Goal: Information Seeking & Learning: Learn about a topic

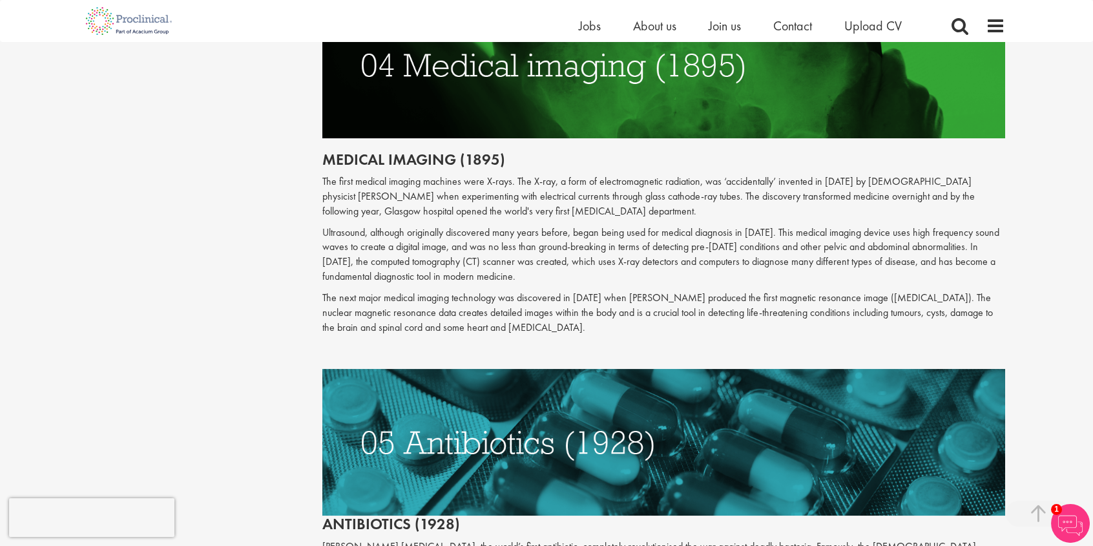
scroll to position [1548, 0]
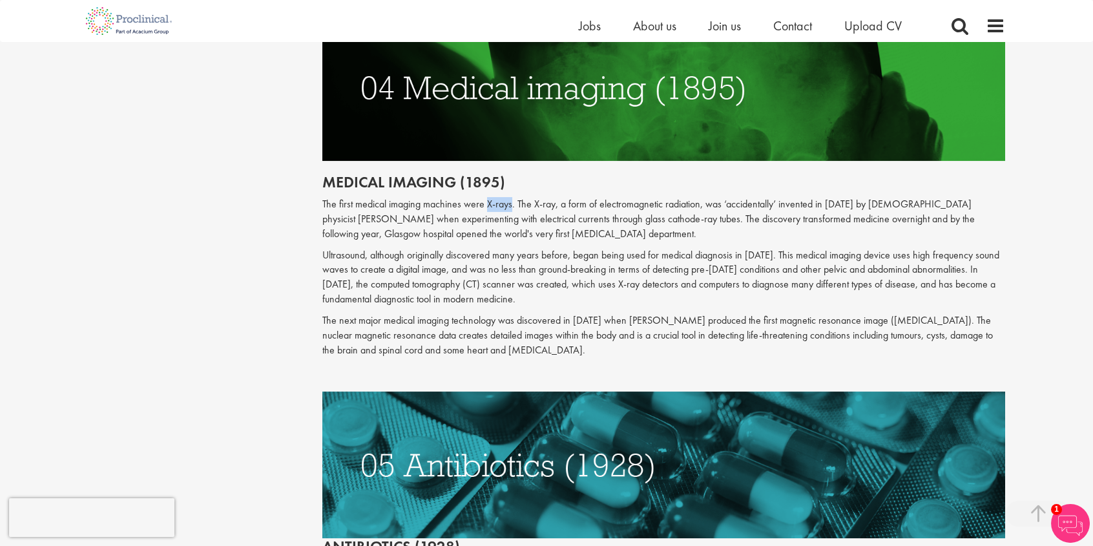
drag, startPoint x: 484, startPoint y: 188, endPoint x: 509, endPoint y: 189, distance: 25.2
click at [509, 197] on p "The first medical imaging machines were X-rays. The X-ray, a form of electromag…" at bounding box center [663, 219] width 683 height 45
copy p "X-rays"
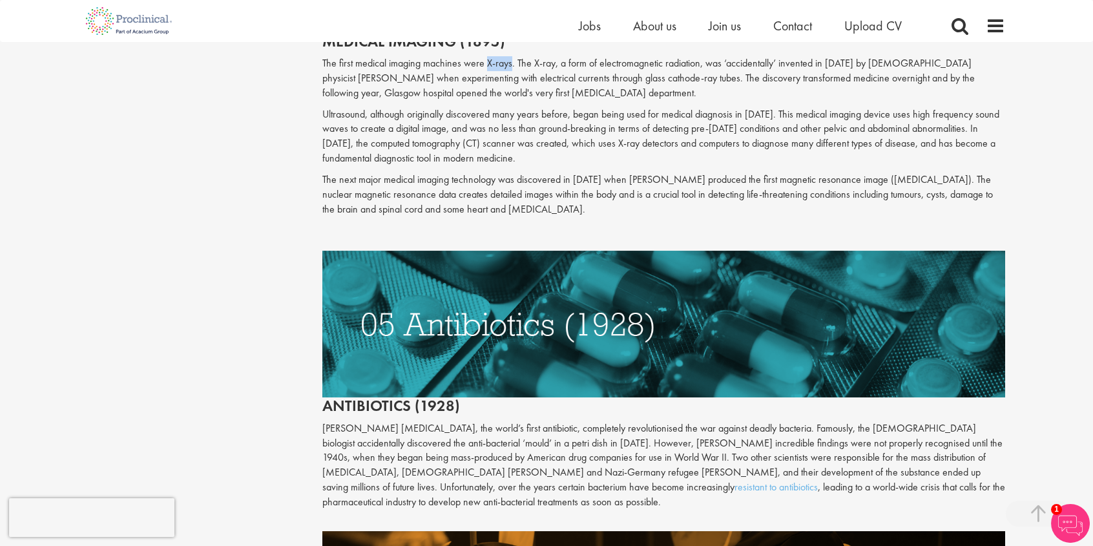
scroll to position [1742, 0]
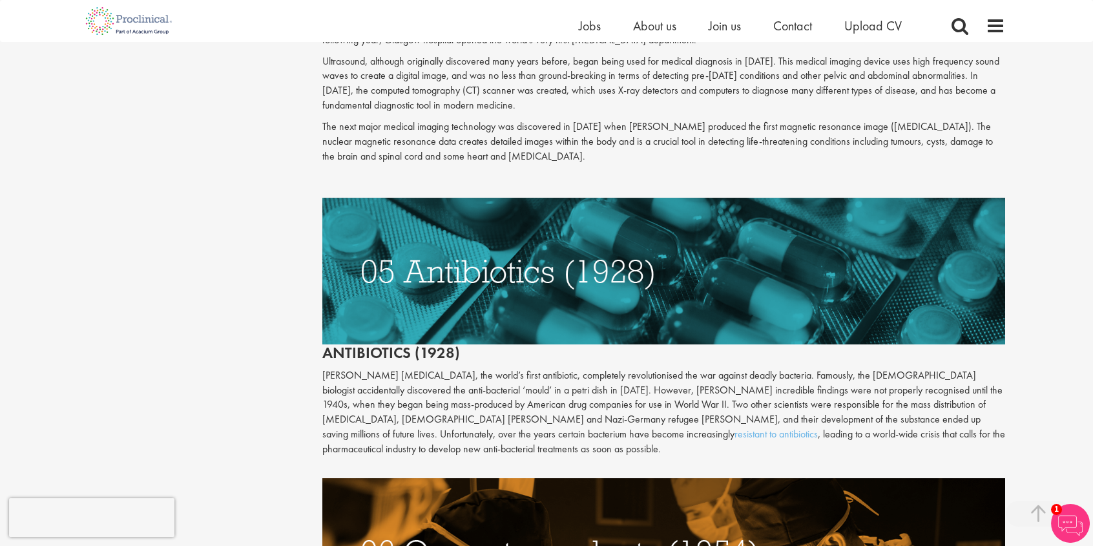
click at [407, 260] on img at bounding box center [663, 271] width 683 height 147
drag, startPoint x: 318, startPoint y: 340, endPoint x: 416, endPoint y: 345, distance: 97.6
click at [416, 345] on div "The top 10 medical advances in history Author: [PERSON_NAME] Posting date: [DAT…" at bounding box center [664, 216] width 703 height 3626
drag, startPoint x: 416, startPoint y: 345, endPoint x: 420, endPoint y: 363, distance: 18.5
click at [420, 368] on p "[PERSON_NAME] [MEDICAL_DATA], the world’s first antibiotic, completely revoluti…" at bounding box center [663, 412] width 683 height 88
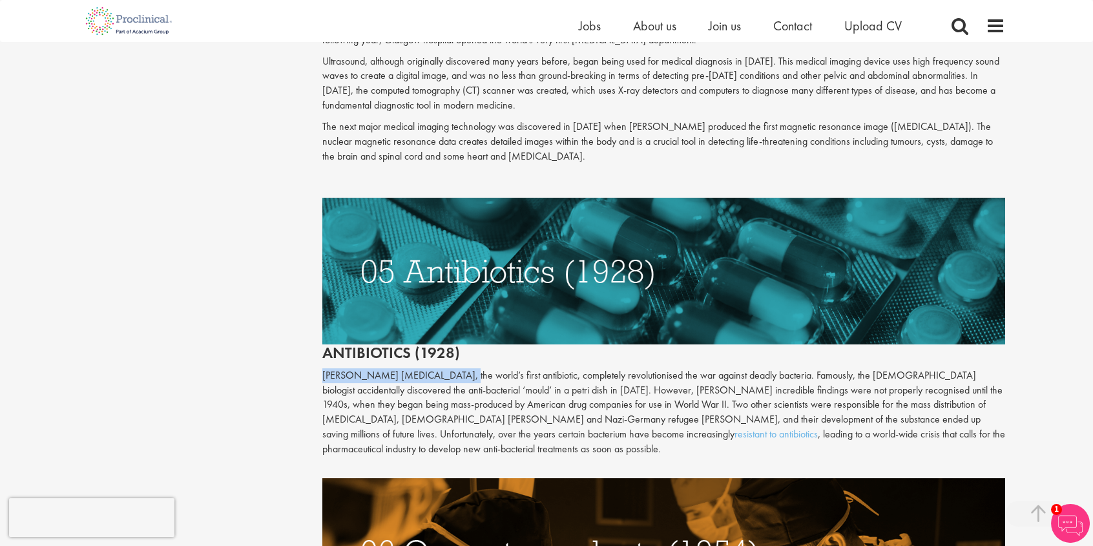
drag, startPoint x: 323, startPoint y: 360, endPoint x: 438, endPoint y: 361, distance: 115.6
click at [438, 368] on p "[PERSON_NAME] [MEDICAL_DATA], the world’s first antibiotic, completely revoluti…" at bounding box center [663, 412] width 683 height 88
copy p "[PERSON_NAME] [MEDICAL_DATA]"
click at [338, 338] on h2 "Antibiotics (1928)" at bounding box center [663, 279] width 683 height 163
drag, startPoint x: 320, startPoint y: 362, endPoint x: 785, endPoint y: 361, distance: 464.3
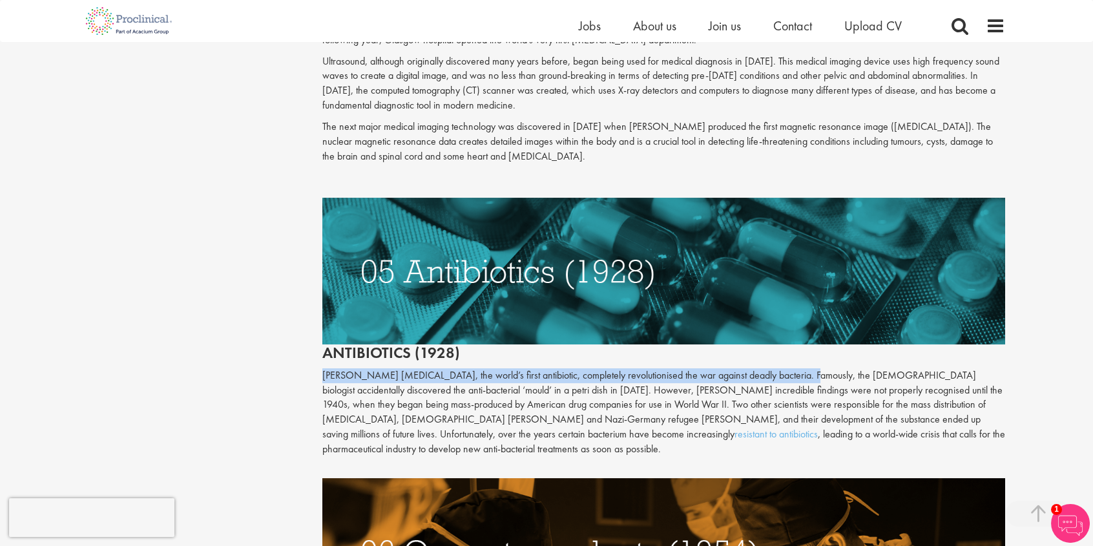
click at [785, 361] on div "The top 10 medical advances in history Author: [PERSON_NAME] Posting date: [DAT…" at bounding box center [664, 216] width 703 height 3626
copy p "[PERSON_NAME] [MEDICAL_DATA], the world’s first antibiotic, completely revoluti…"
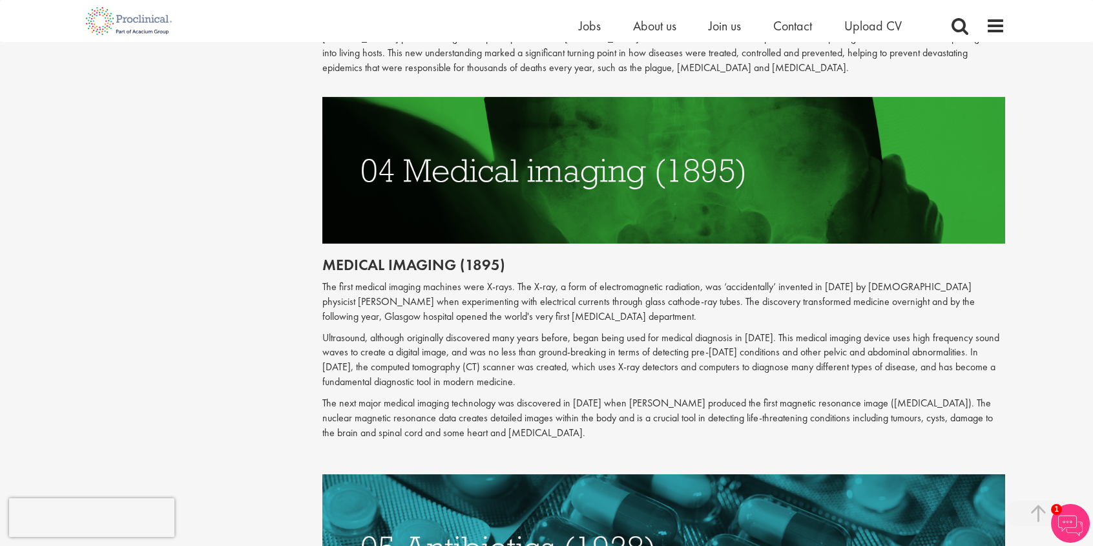
scroll to position [1419, 0]
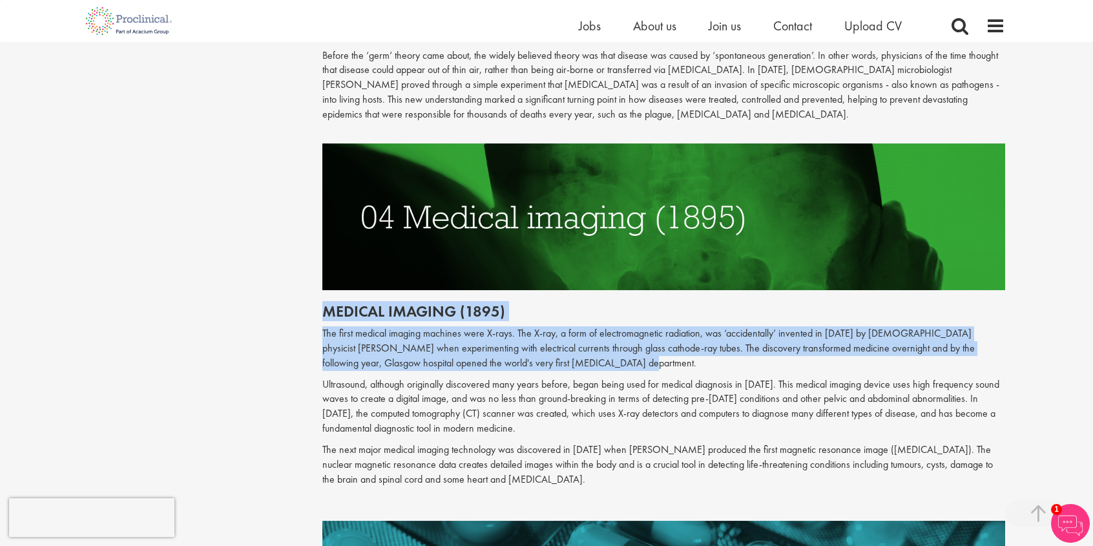
drag, startPoint x: 320, startPoint y: 298, endPoint x: 610, endPoint y: 353, distance: 294.4
click at [610, 353] on div "The top 10 medical advances in history Author: [PERSON_NAME] Posting date: [DAT…" at bounding box center [664, 538] width 703 height 3626
copy div "Medical imaging (1895) The first medical imaging machines were X-rays. The X-ra…"
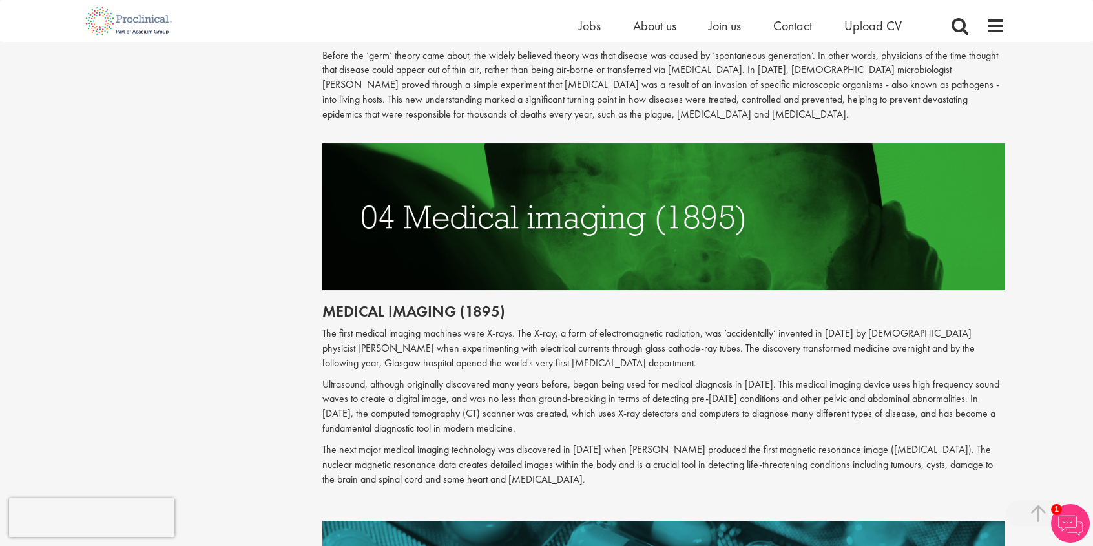
click at [338, 377] on p "Ultrasound, although originally discovered many years before, began being used …" at bounding box center [663, 406] width 683 height 59
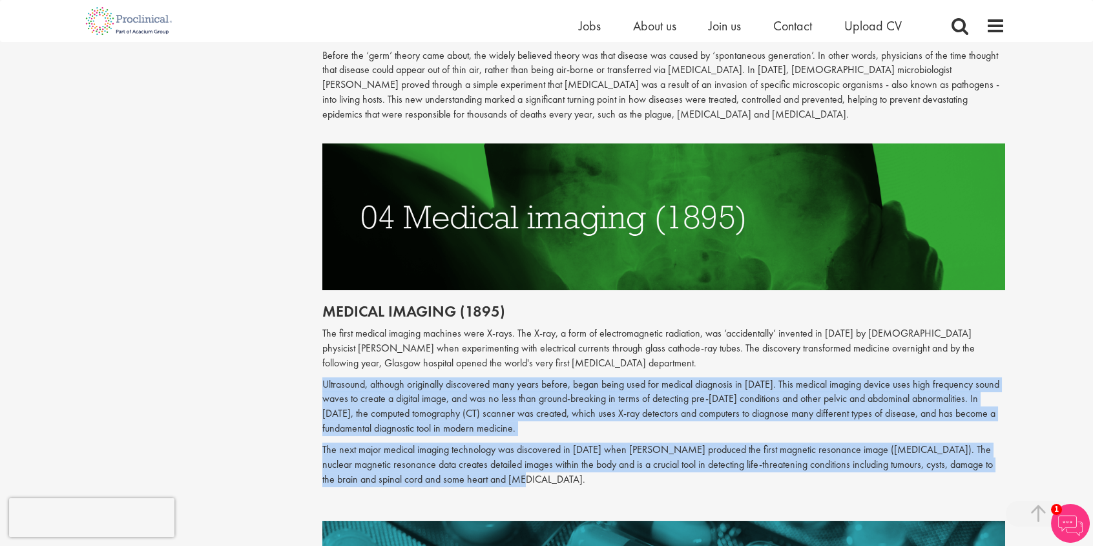
drag, startPoint x: 362, startPoint y: 398, endPoint x: 533, endPoint y: 466, distance: 183.8
click at [533, 466] on div "The first medical imaging machines were X-rays. The X-ray, a form of electromag…" at bounding box center [663, 416] width 683 height 181
copy div "Ultrasound, although originally discovered many years before, began being used …"
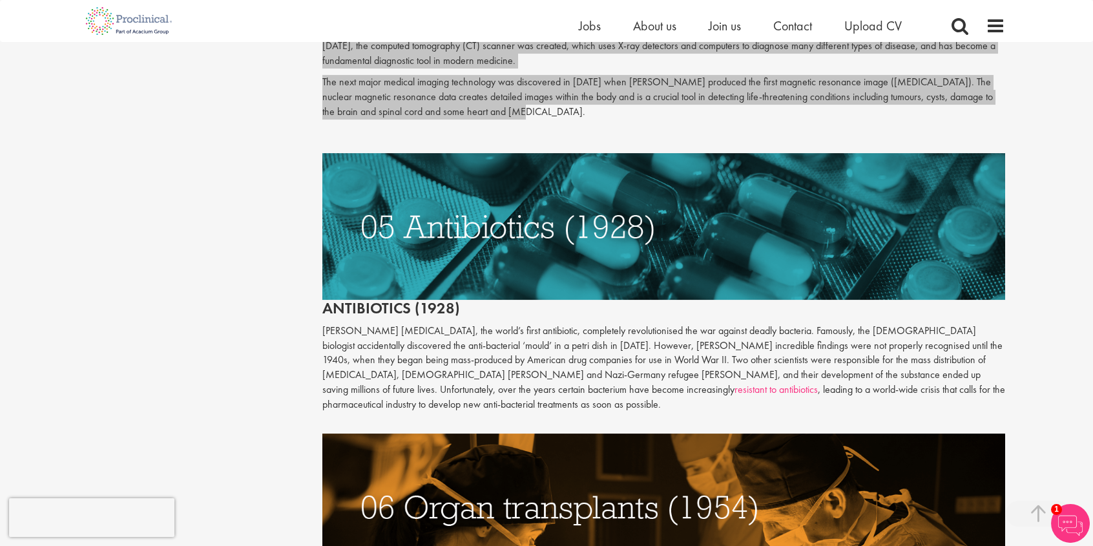
scroll to position [1871, 0]
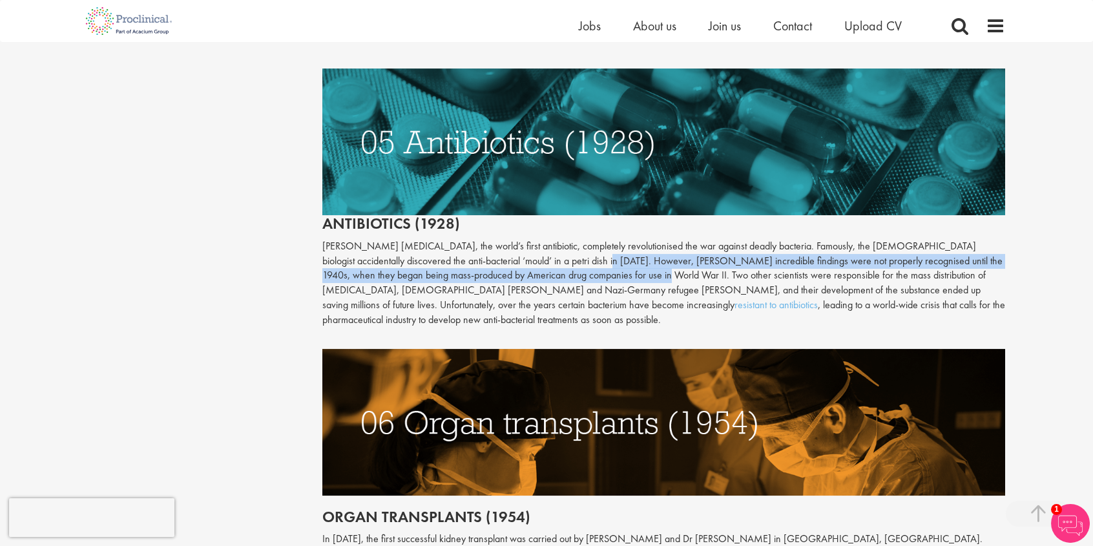
drag, startPoint x: 562, startPoint y: 246, endPoint x: 602, endPoint y: 258, distance: 41.3
click at [602, 258] on p "[PERSON_NAME] [MEDICAL_DATA], the world’s first antibiotic, completely revoluti…" at bounding box center [663, 283] width 683 height 88
copy p "However, [PERSON_NAME] incredible findings were not properly recognised until t…"
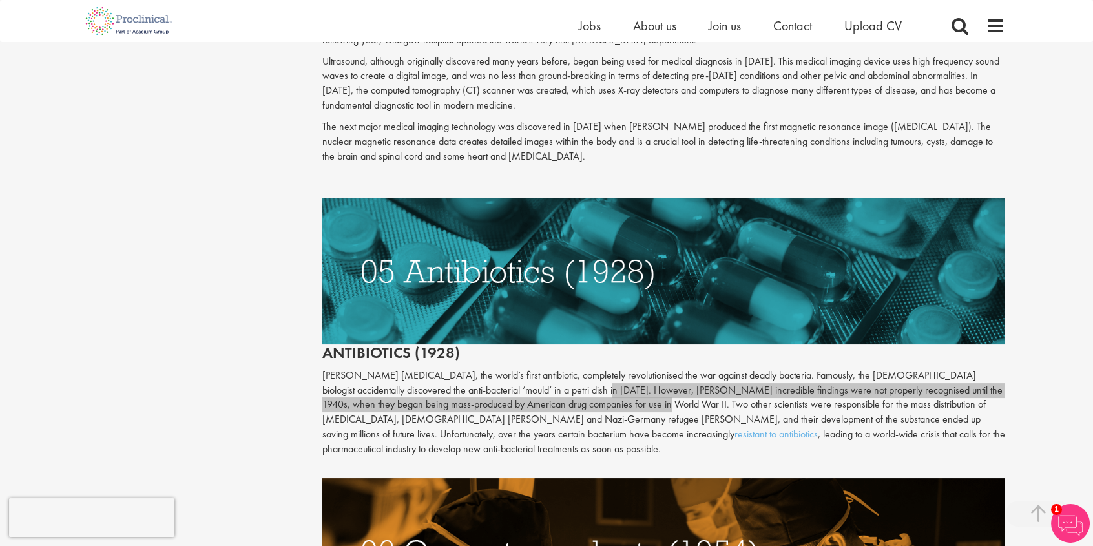
scroll to position [1936, 0]
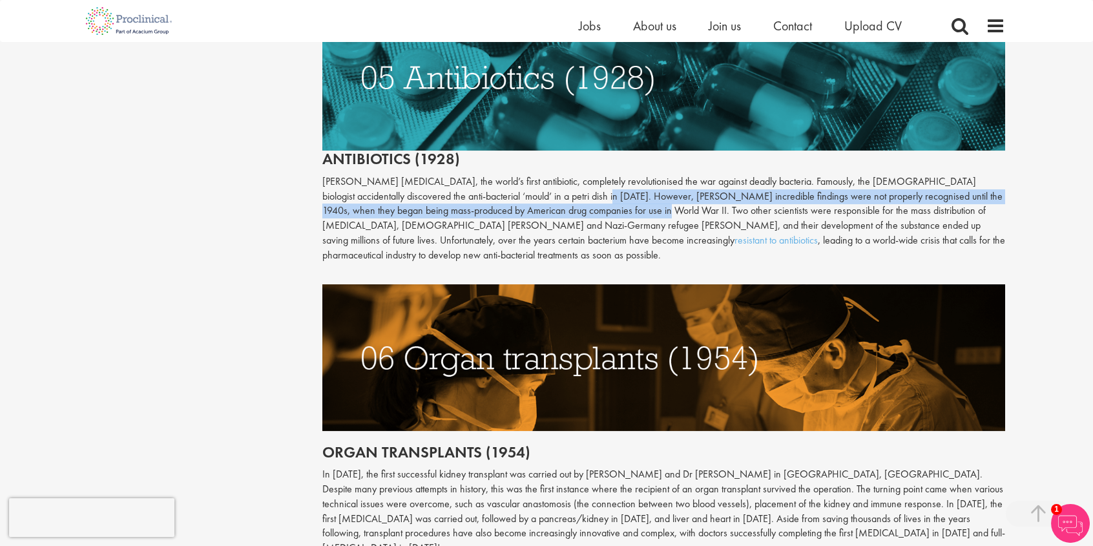
click at [413, 344] on img at bounding box center [663, 357] width 683 height 147
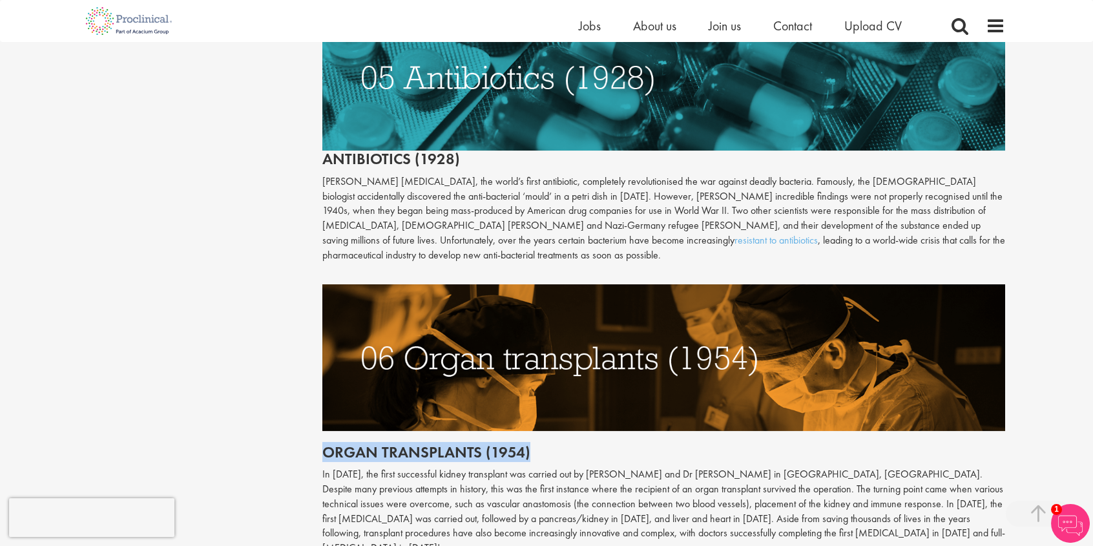
drag, startPoint x: 320, startPoint y: 437, endPoint x: 555, endPoint y: 437, distance: 235.0
click at [555, 437] on div "The top 10 medical advances in history Author: [PERSON_NAME] Posting date: [DAT…" at bounding box center [664, 22] width 703 height 3626
copy h2 "Organ transplants (1954)"
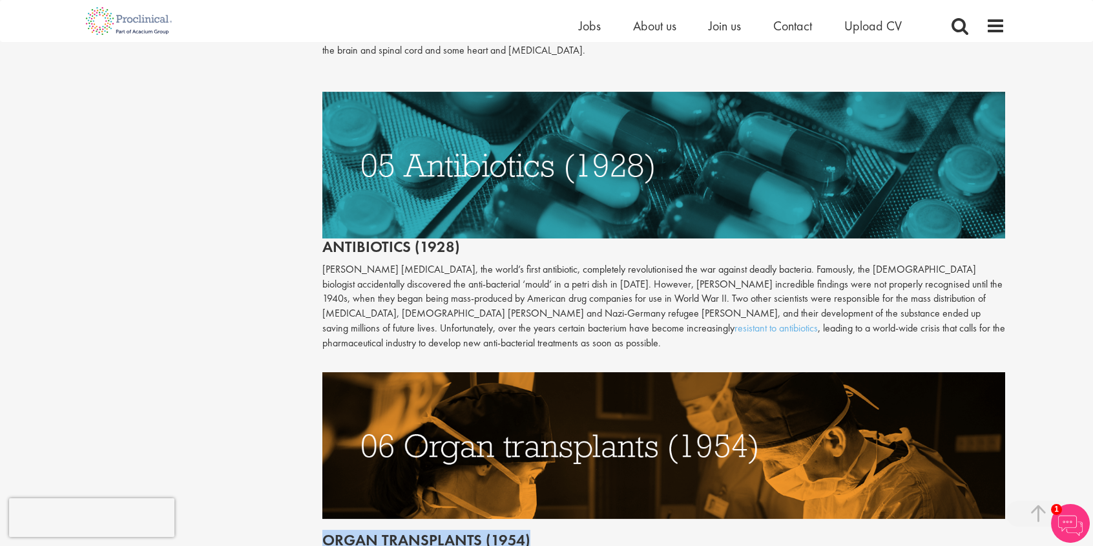
scroll to position [1678, 0]
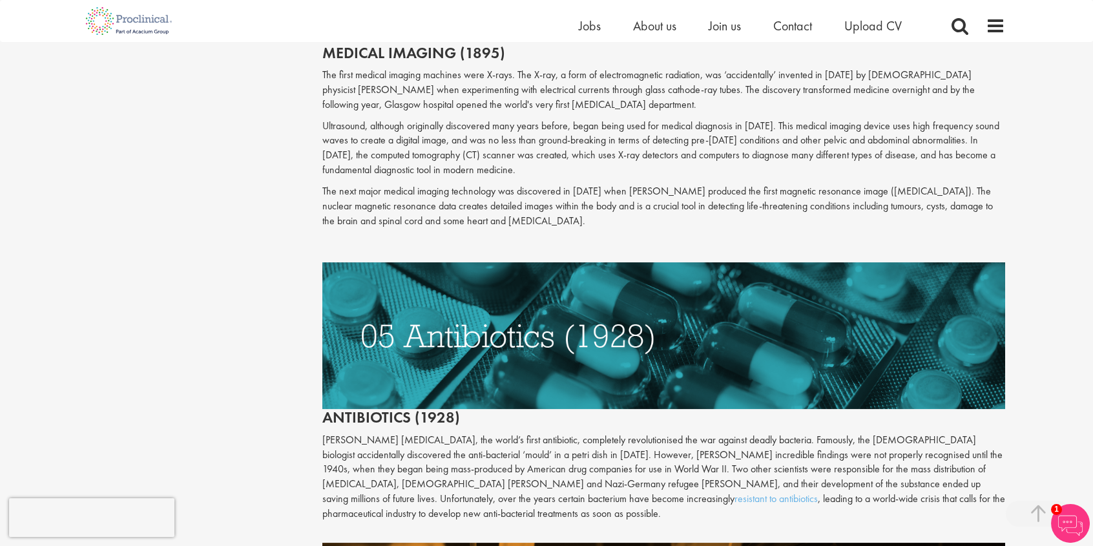
click at [567, 324] on img at bounding box center [663, 335] width 683 height 147
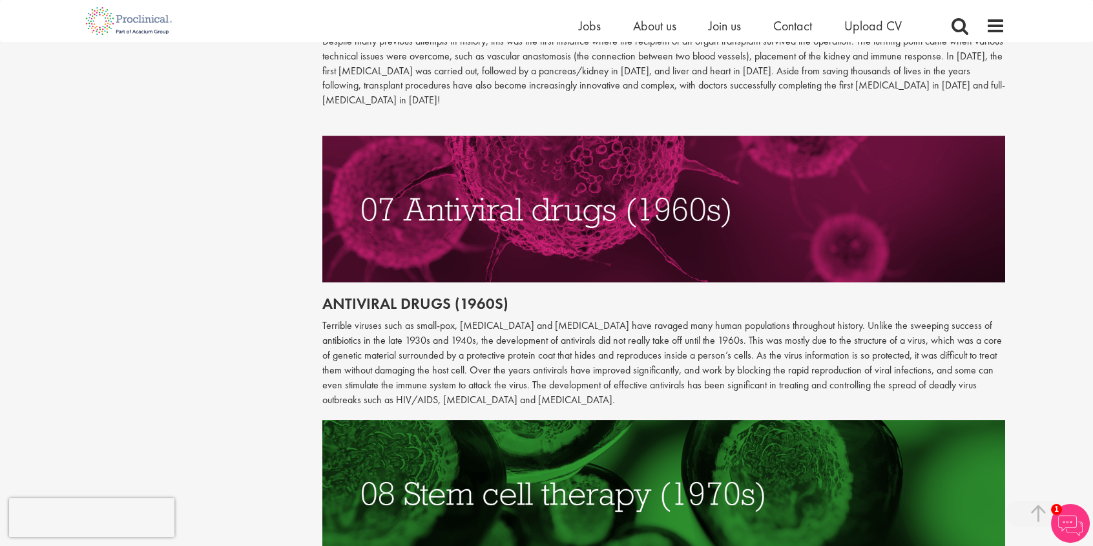
scroll to position [2388, 0]
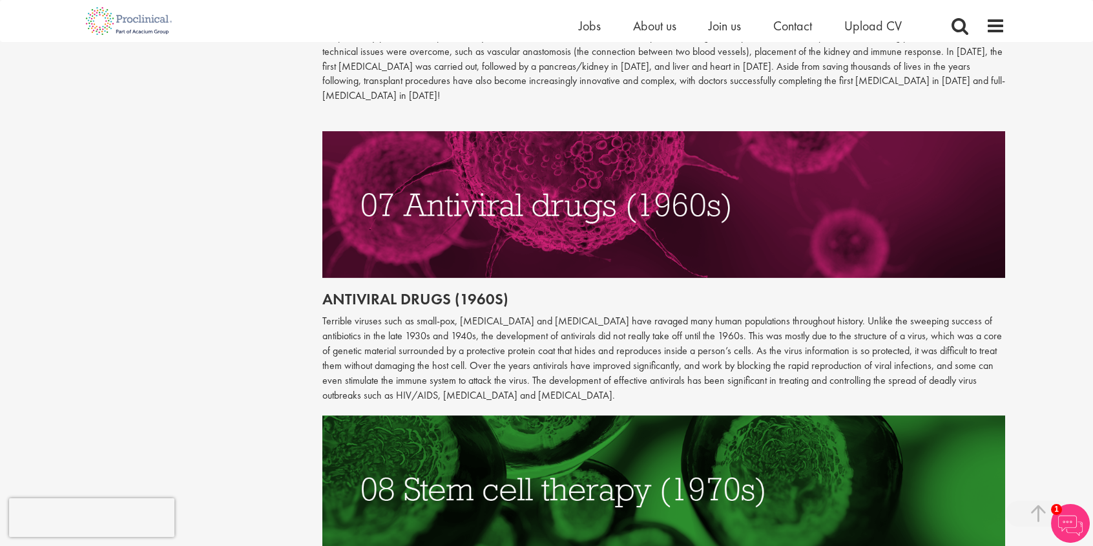
click at [470, 314] on p "Terrible viruses such as small-pox, [MEDICAL_DATA] and [MEDICAL_DATA] have rava…" at bounding box center [663, 358] width 683 height 88
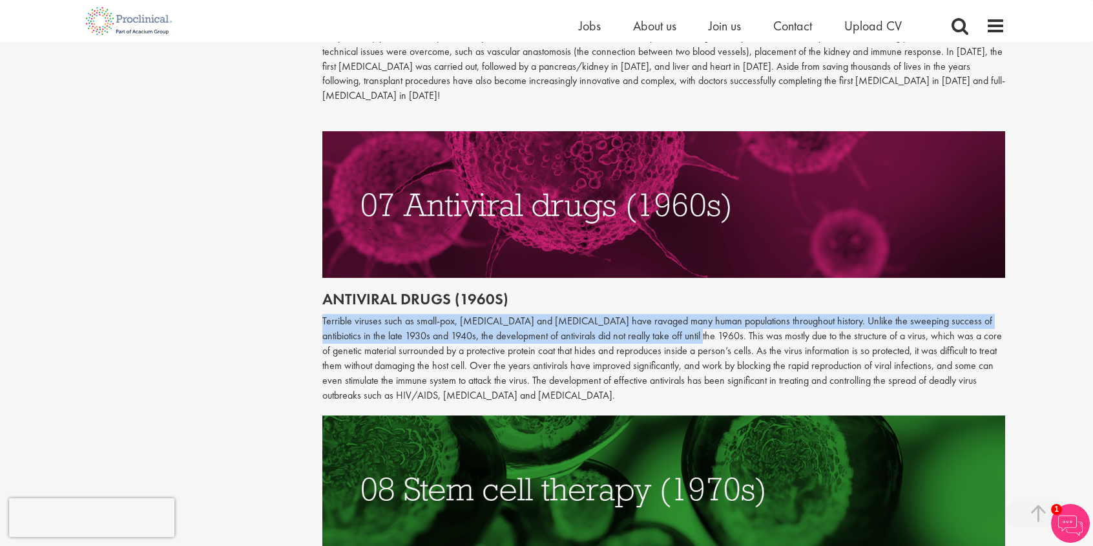
drag, startPoint x: 322, startPoint y: 288, endPoint x: 664, endPoint y: 305, distance: 343.3
click at [664, 314] on p "Terrible viruses such as small-pox, [MEDICAL_DATA] and [MEDICAL_DATA] have rava…" at bounding box center [663, 358] width 683 height 88
copy p "Terrible viruses such as small-pox, [MEDICAL_DATA] and [MEDICAL_DATA] have rava…"
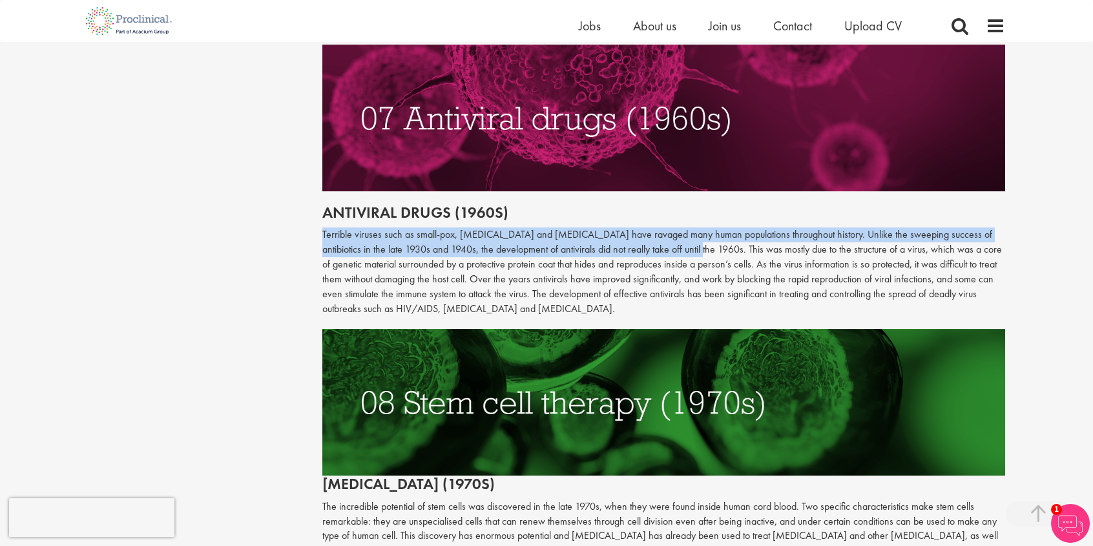
scroll to position [2452, 0]
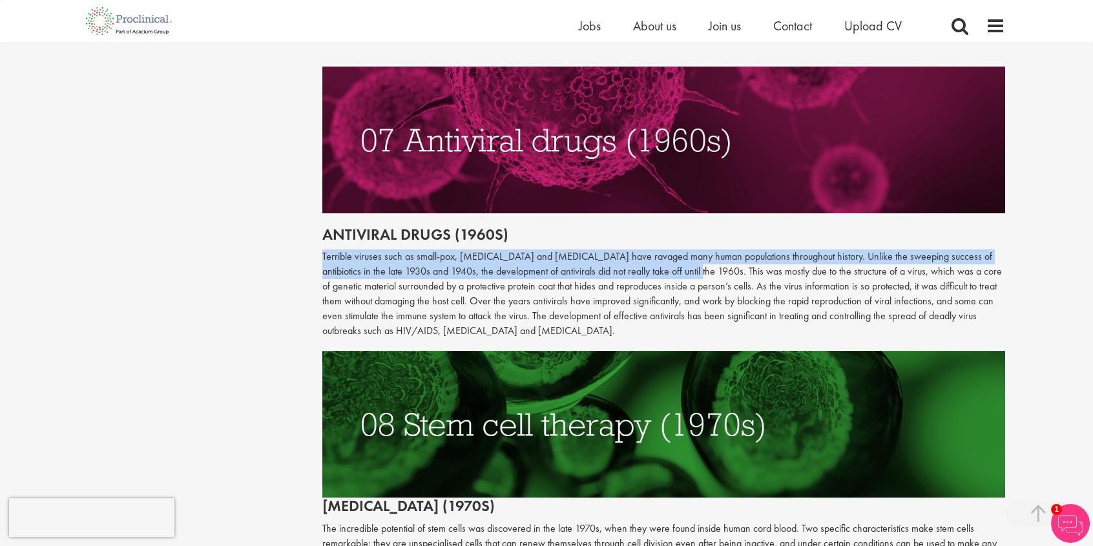
copy p "Terrible viruses such as small-pox, [MEDICAL_DATA] and [MEDICAL_DATA] have rava…"
